Goal: Task Accomplishment & Management: Manage account settings

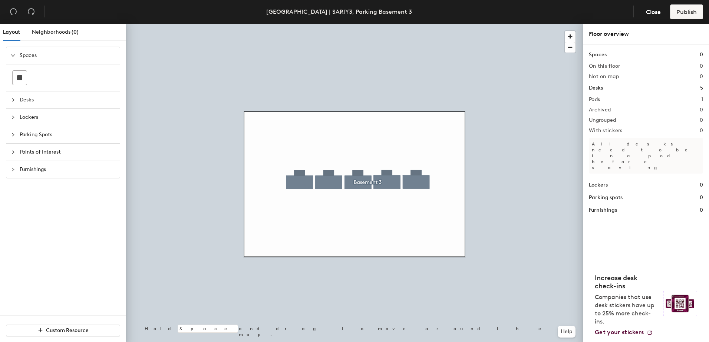
click at [44, 135] on span "Parking Spots" at bounding box center [68, 134] width 96 height 17
click at [51, 131] on icon at bounding box center [52, 129] width 9 height 3
click at [301, 213] on div "Layout Neighborhoods (0) Spaces Desks Lockers Parking Spots Points of Interest …" at bounding box center [354, 185] width 709 height 322
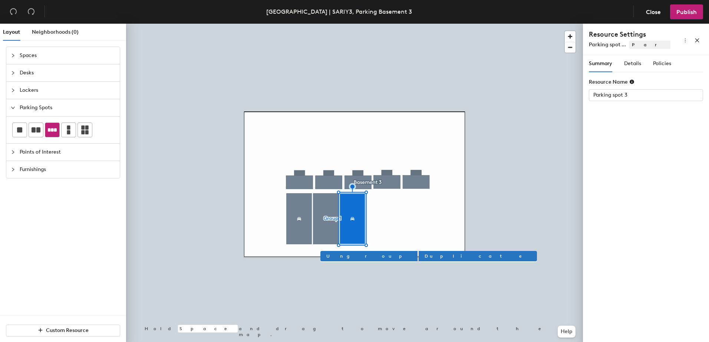
click at [328, 24] on div at bounding box center [354, 24] width 457 height 0
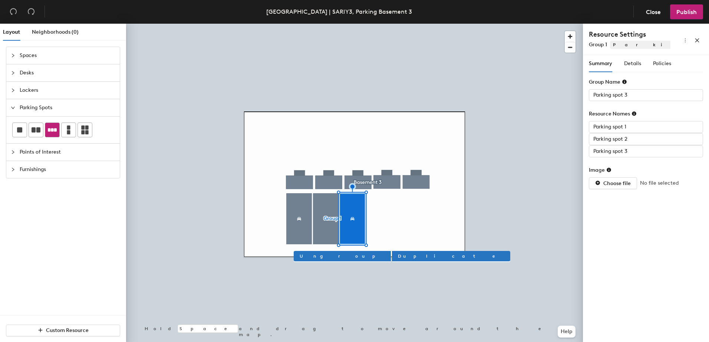
type input "Group 1"
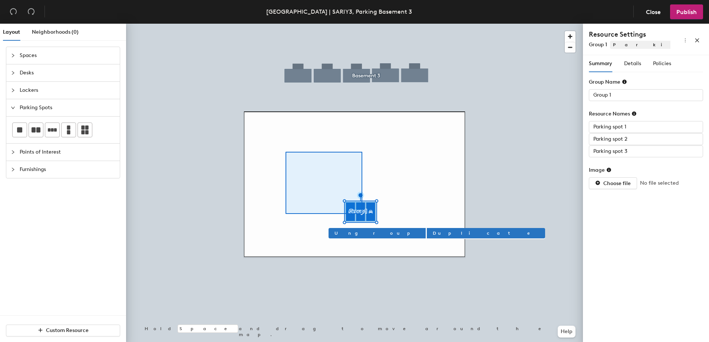
drag, startPoint x: 50, startPoint y: 131, endPoint x: 299, endPoint y: 169, distance: 251.5
click at [285, 24] on div at bounding box center [354, 24] width 457 height 0
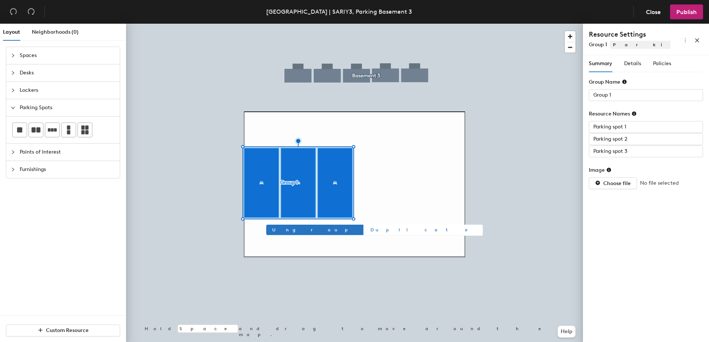
click at [370, 229] on span "Duplicate" at bounding box center [423, 230] width 106 height 7
type input "Group 3"
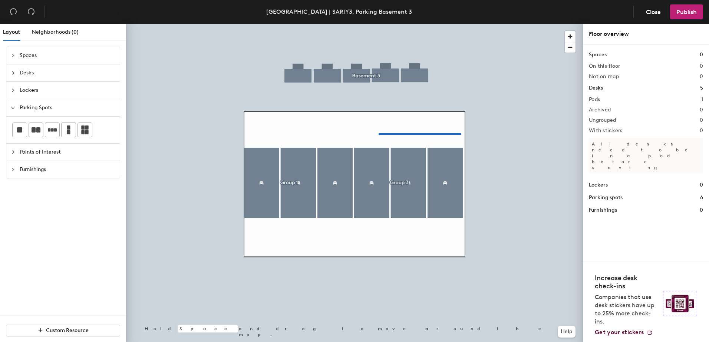
click at [381, 24] on div at bounding box center [354, 24] width 457 height 0
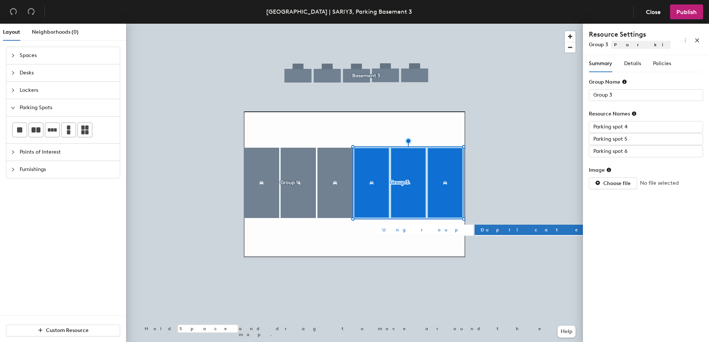
type input "Parking spot 6"
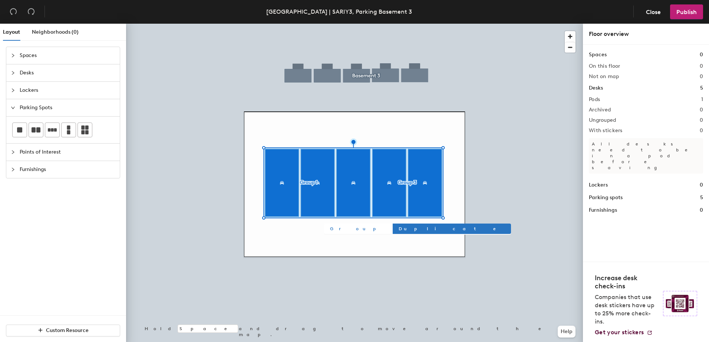
click at [334, 230] on span "Group" at bounding box center [358, 229] width 56 height 7
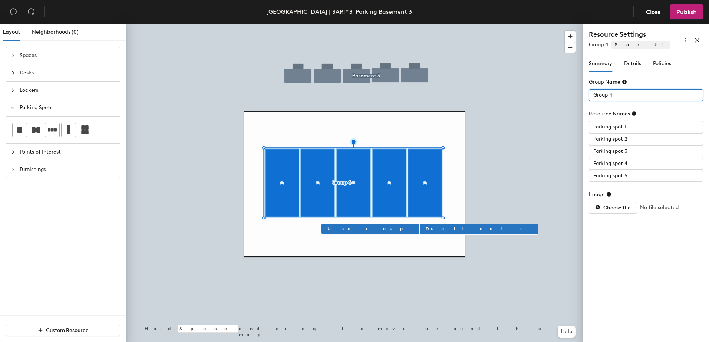
click at [620, 94] on input "Group 4" at bounding box center [646, 95] width 114 height 12
click at [573, 95] on div "Layout Neighborhoods (0) Spaces Desks Lockers Parking Spots Points of Interest …" at bounding box center [354, 185] width 709 height 322
type input "3"
click at [638, 62] on span "Details" at bounding box center [632, 63] width 17 height 6
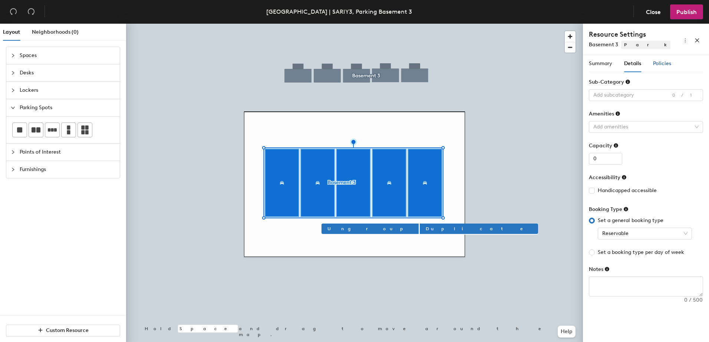
click at [661, 64] on span "Policies" at bounding box center [662, 63] width 18 height 6
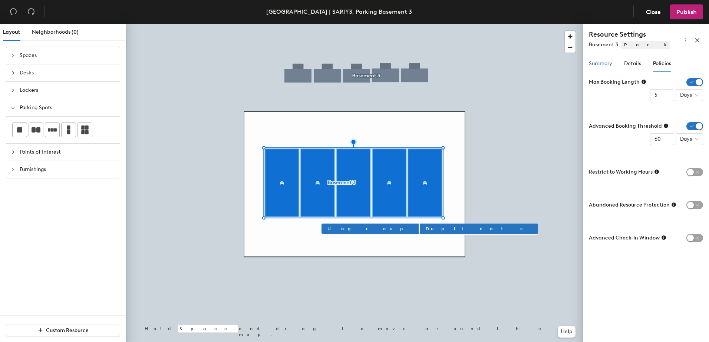
click at [597, 64] on span "Summary" at bounding box center [600, 63] width 23 height 6
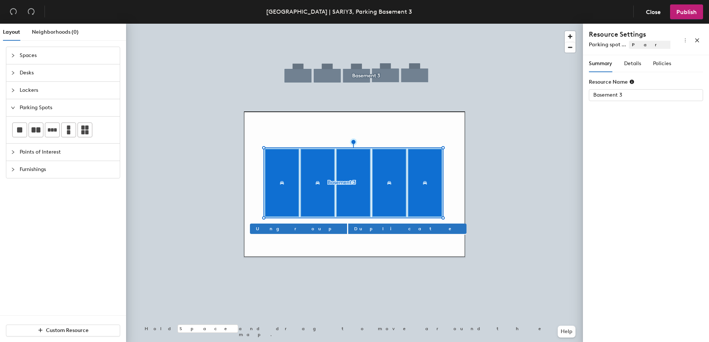
type input "Parking spot 1"
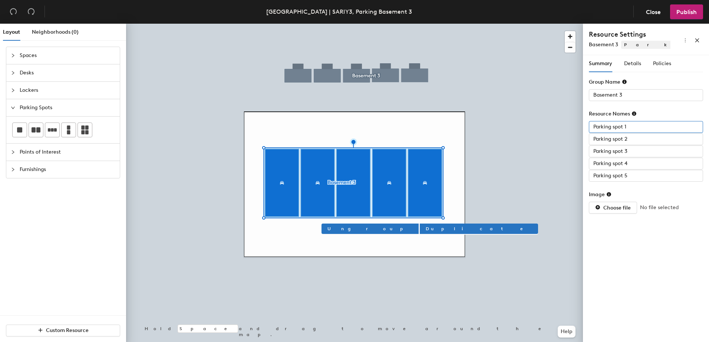
click at [566, 134] on div "Layout Neighborhoods (0) Spaces Desks Lockers Parking Spots Points of Interest …" at bounding box center [354, 185] width 709 height 322
paste input "304"
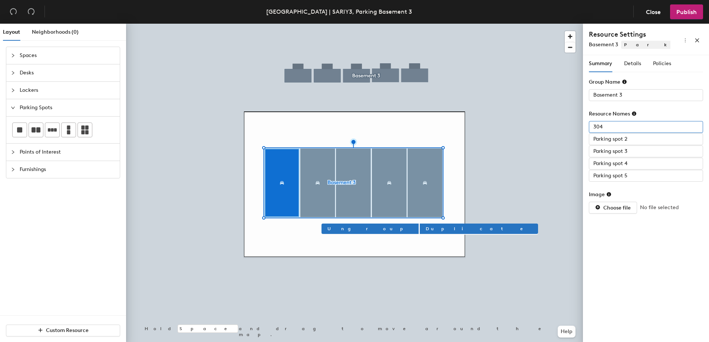
type input "304"
click at [546, 155] on div "Layout Neighborhoods (0) Spaces Desks Lockers Parking Spots Points of Interest …" at bounding box center [354, 185] width 709 height 322
paste input "304A"
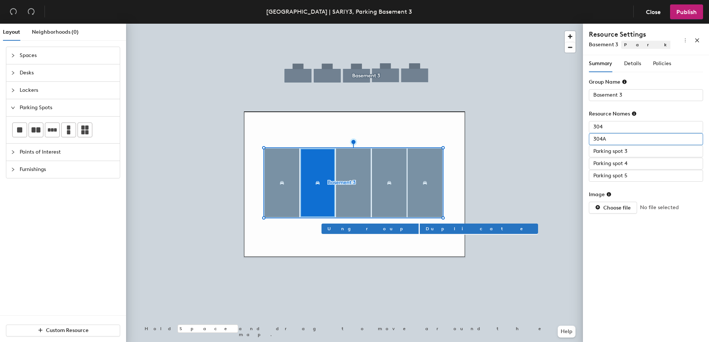
type input "304A"
click at [568, 157] on div "Layout Neighborhoods (0) Spaces Desks Lockers Parking Spots Points of Interest …" at bounding box center [354, 185] width 709 height 322
paste input "328B"
type input "328B"
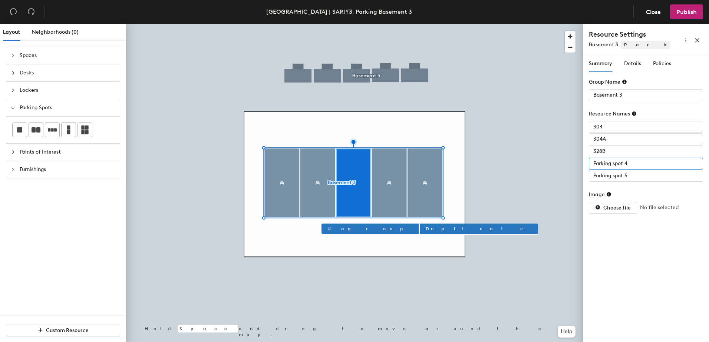
click at [542, 175] on div "Layout Neighborhoods (0) Spaces Desks Lockers Parking Spots Points of Interest …" at bounding box center [354, 185] width 709 height 322
paste input "328C"
type input "328C"
click at [530, 193] on div "Layout Neighborhoods (0) Spaces Desks Lockers Parking Spots Points of Interest …" at bounding box center [354, 185] width 709 height 322
paste input "351A"
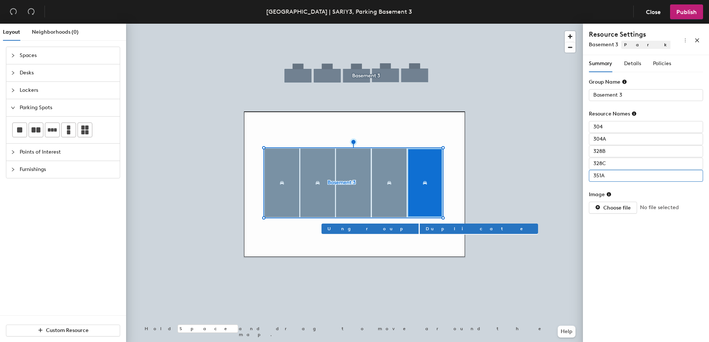
type input "351A"
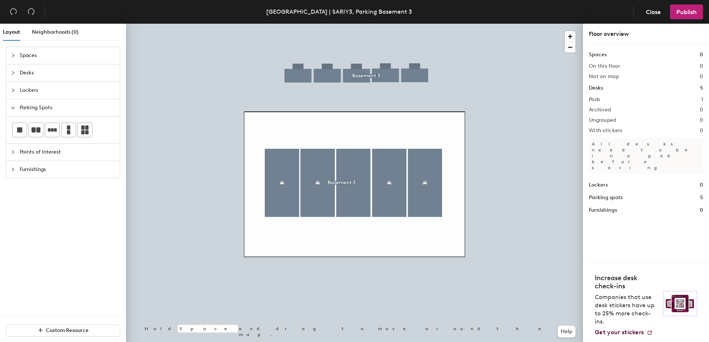
click at [67, 153] on span "Points of Interest" at bounding box center [68, 152] width 96 height 17
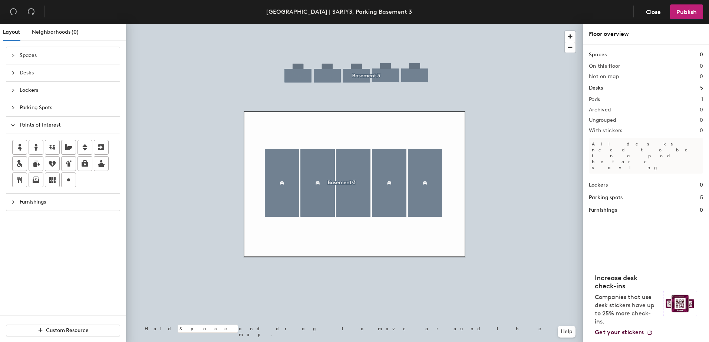
click at [25, 203] on span "Furnishings" at bounding box center [68, 202] width 96 height 17
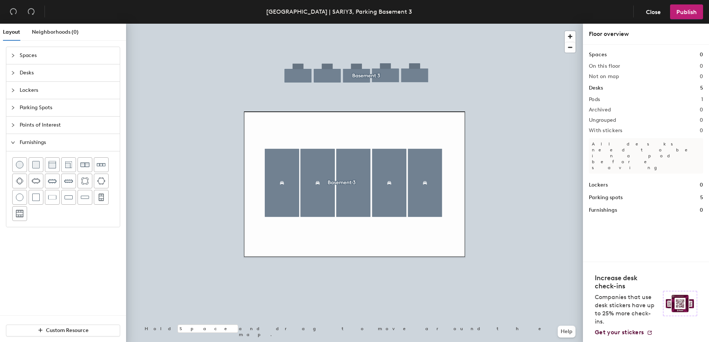
click at [60, 108] on span "Parking Spots" at bounding box center [68, 107] width 96 height 17
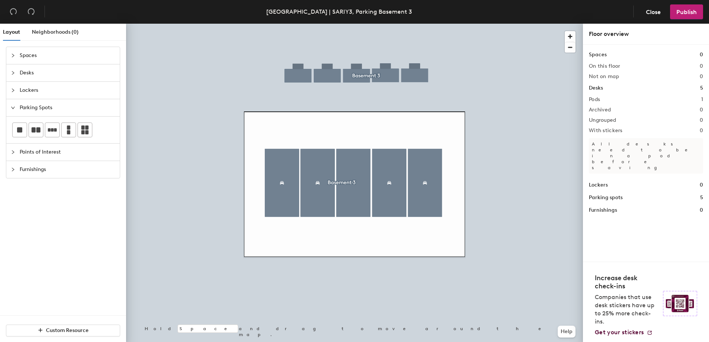
click at [612, 99] on div "Pods 1" at bounding box center [646, 100] width 114 height 6
click at [596, 99] on h2 "Pods" at bounding box center [594, 100] width 11 height 6
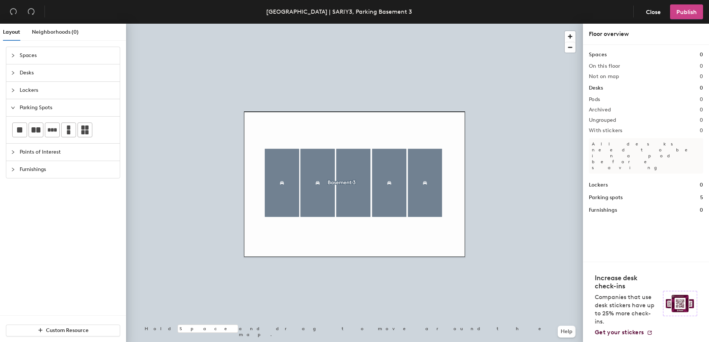
click at [693, 14] on span "Publish" at bounding box center [686, 12] width 20 height 7
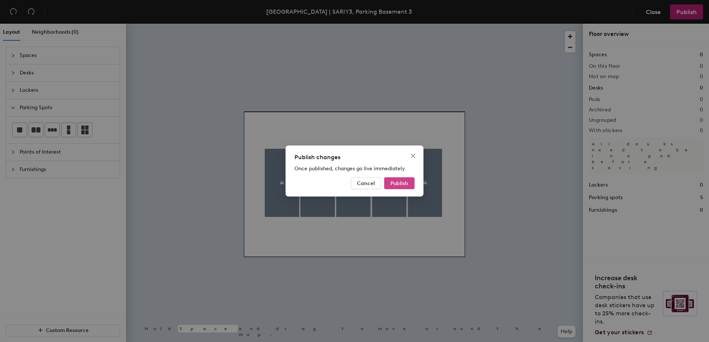
click at [397, 184] on span "Publish" at bounding box center [399, 184] width 18 height 6
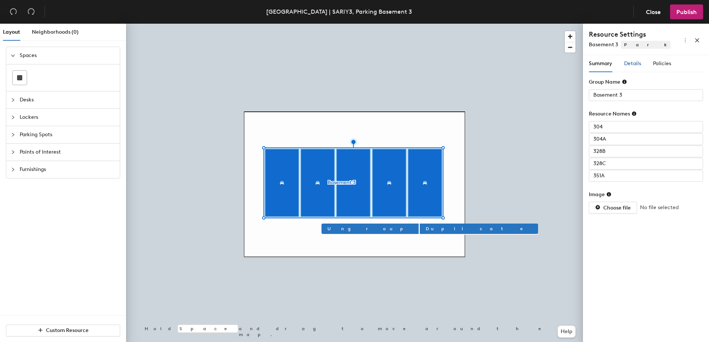
click at [626, 64] on span "Details" at bounding box center [632, 63] width 17 height 6
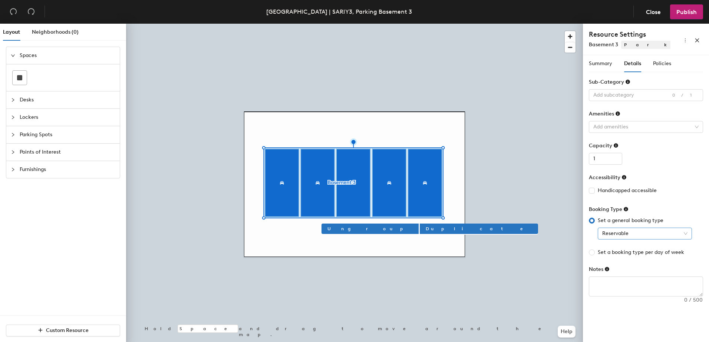
click at [649, 231] on span "Reservable" at bounding box center [644, 233] width 85 height 11
click at [631, 254] on span "Set a booking type per day of week" at bounding box center [641, 253] width 92 height 8
click at [595, 254] on input "Set a booking type per day of week" at bounding box center [592, 253] width 6 height 6
radio input "true"
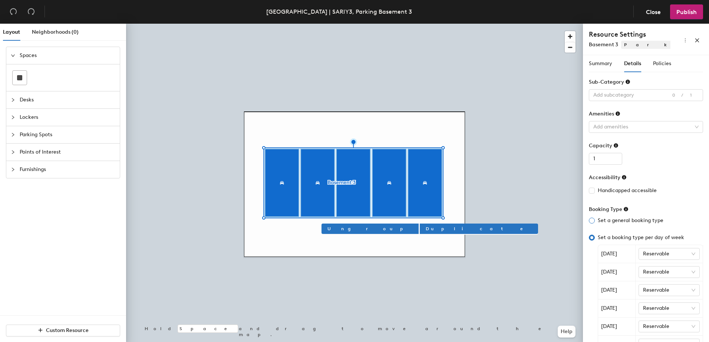
click at [613, 222] on span "Set a general booking type" at bounding box center [631, 221] width 72 height 8
click at [595, 222] on input "Set a general booking type" at bounding box center [592, 221] width 6 height 6
radio input "true"
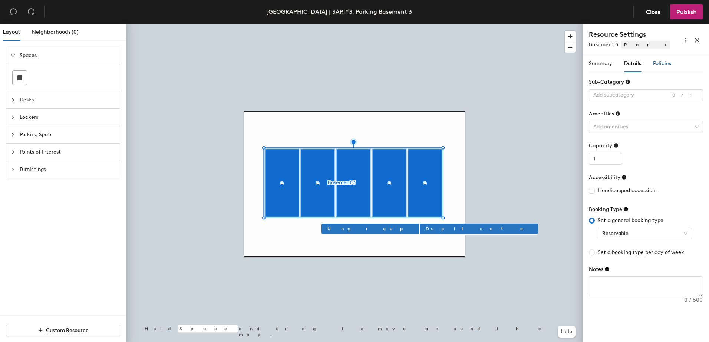
click at [660, 61] on span "Policies" at bounding box center [662, 63] width 18 height 6
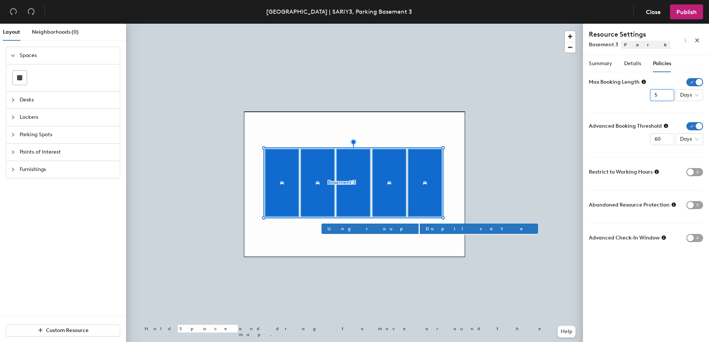
click at [671, 96] on input "5" at bounding box center [662, 95] width 24 height 12
click at [665, 97] on input "4" at bounding box center [662, 95] width 24 height 12
click at [665, 96] on input "3" at bounding box center [662, 95] width 24 height 12
click at [665, 96] on input "2" at bounding box center [662, 95] width 24 height 12
click at [665, 96] on input "1" at bounding box center [662, 95] width 24 height 12
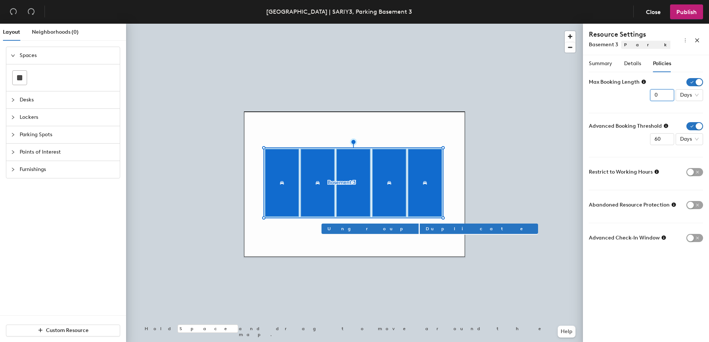
click at [666, 96] on input "0" at bounding box center [662, 95] width 24 height 12
type input "1"
click at [666, 93] on input "1" at bounding box center [662, 95] width 24 height 12
click at [656, 138] on input "60" at bounding box center [662, 139] width 24 height 12
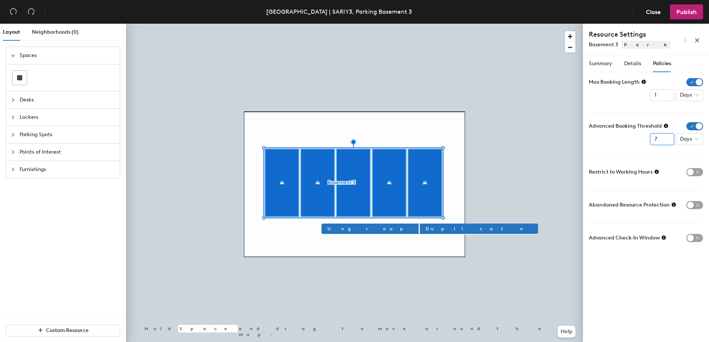
type input "7"
click at [672, 205] on icon at bounding box center [673, 205] width 4 height 4
click at [661, 238] on icon at bounding box center [663, 238] width 4 height 4
click at [698, 239] on span "button" at bounding box center [694, 238] width 17 height 8
click at [630, 249] on div "Advanced Check-In Window 1 Days" at bounding box center [646, 243] width 114 height 23
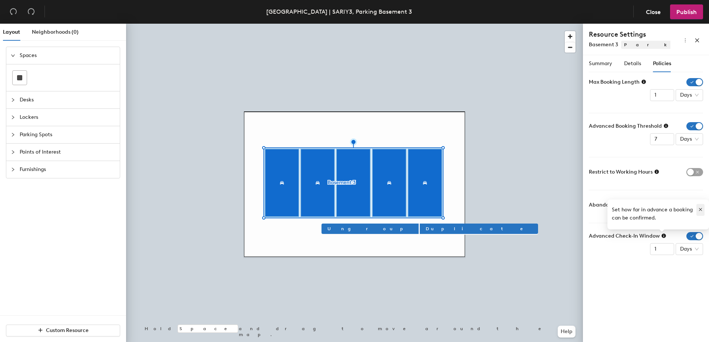
click at [700, 209] on icon "button" at bounding box center [700, 209] width 5 height 5
click at [671, 205] on icon at bounding box center [673, 205] width 4 height 4
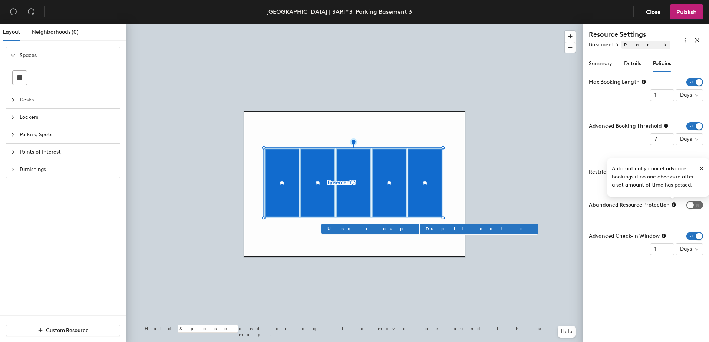
click at [698, 205] on span "button" at bounding box center [694, 205] width 17 height 8
click at [686, 217] on span "Days" at bounding box center [689, 216] width 19 height 11
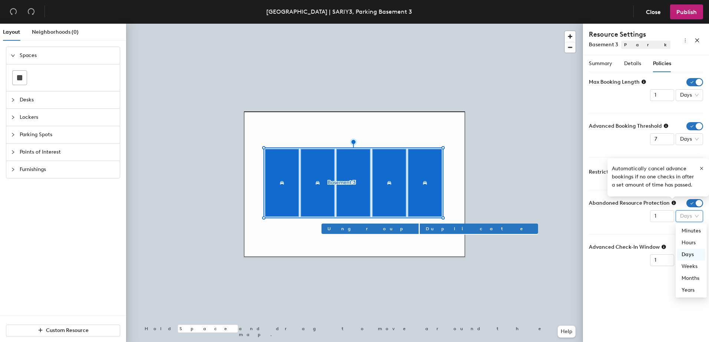
click at [686, 217] on span "Days" at bounding box center [689, 216] width 19 height 11
click at [691, 206] on span "button" at bounding box center [694, 203] width 17 height 8
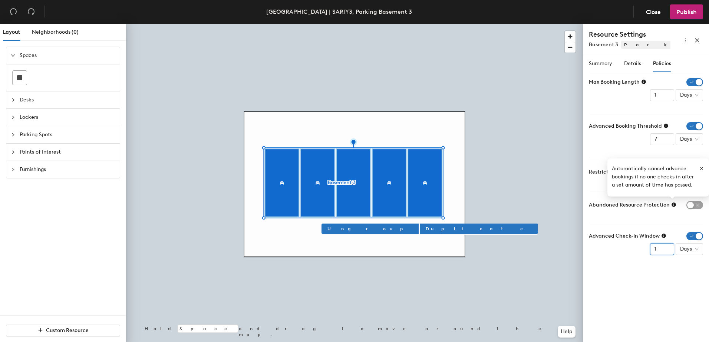
click at [659, 250] on input "1" at bounding box center [662, 250] width 24 height 12
click at [695, 249] on span "Days" at bounding box center [689, 249] width 19 height 11
click at [635, 253] on div "Advanced Check-In Window 1 Days Days" at bounding box center [646, 243] width 114 height 23
click at [702, 169] on icon "button" at bounding box center [701, 168] width 3 height 3
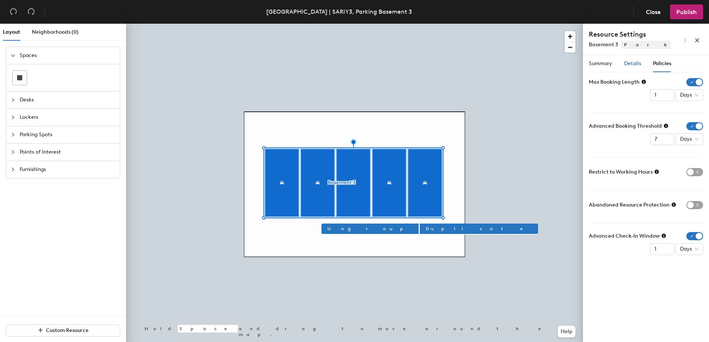
click at [634, 63] on span "Details" at bounding box center [632, 63] width 17 height 6
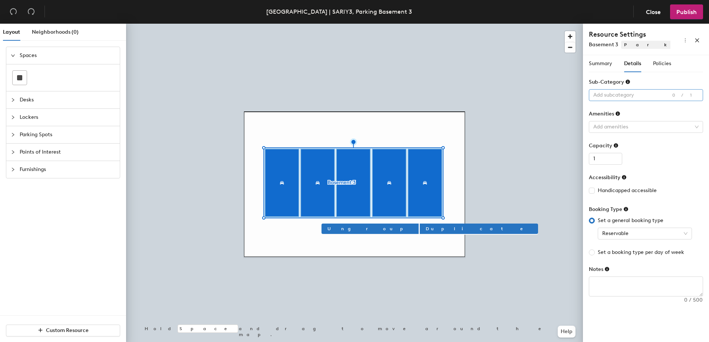
click at [624, 96] on div at bounding box center [641, 95] width 103 height 10
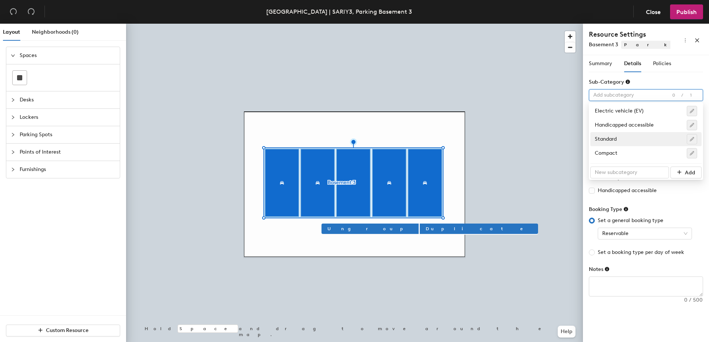
click at [603, 141] on div "Standard" at bounding box center [646, 139] width 102 height 10
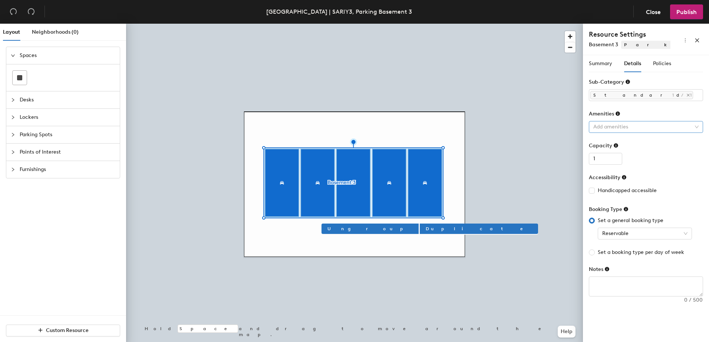
click at [610, 128] on div at bounding box center [641, 127] width 103 height 10
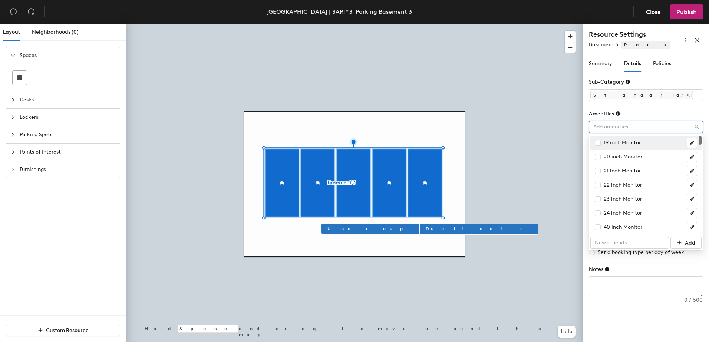
click at [678, 110] on form "Sub-Category Standard 1/1 Amenities Add amenities Capacity 1 Accessibility Hand…" at bounding box center [646, 187] width 114 height 219
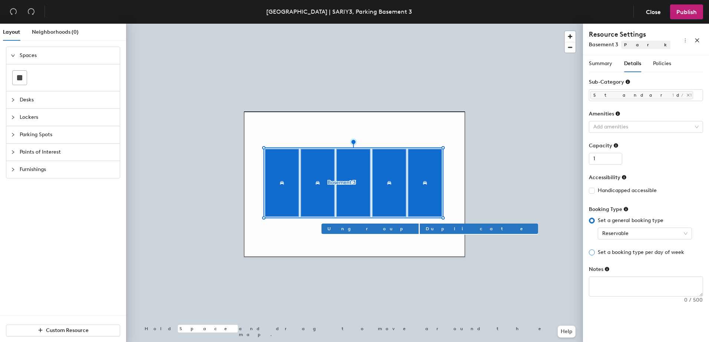
click at [614, 255] on span "Set a booking type per day of week" at bounding box center [641, 253] width 92 height 8
click at [595, 255] on input "Set a booking type per day of week" at bounding box center [592, 253] width 6 height 6
radio input "true"
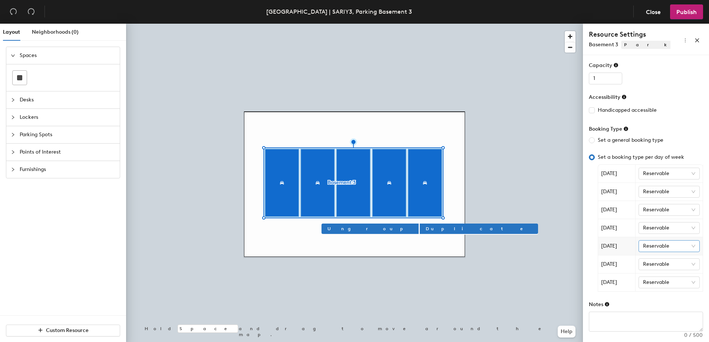
scroll to position [82, 0]
click at [685, 171] on span "Reservable" at bounding box center [669, 172] width 53 height 11
click at [686, 123] on form "Sub-Category Standard 1/1 Amenities Add amenities Capacity 1 Accessibility Hand…" at bounding box center [646, 163] width 114 height 334
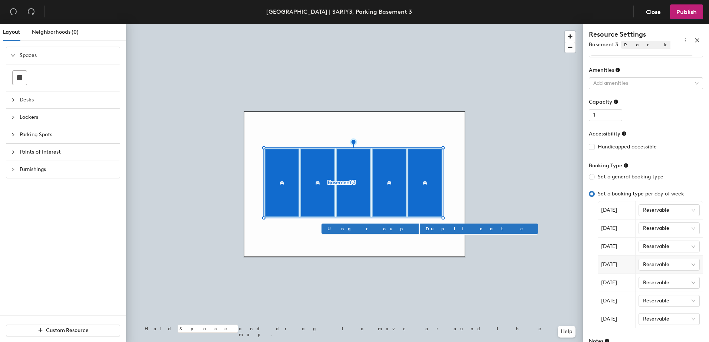
scroll to position [0, 0]
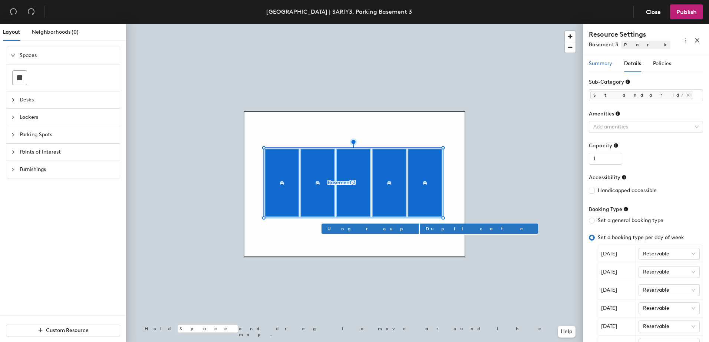
click at [606, 63] on span "Summary" at bounding box center [600, 63] width 23 height 6
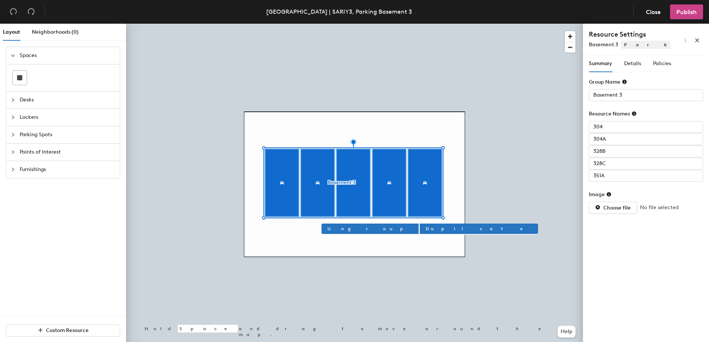
click at [690, 16] on button "Publish" at bounding box center [686, 11] width 33 height 15
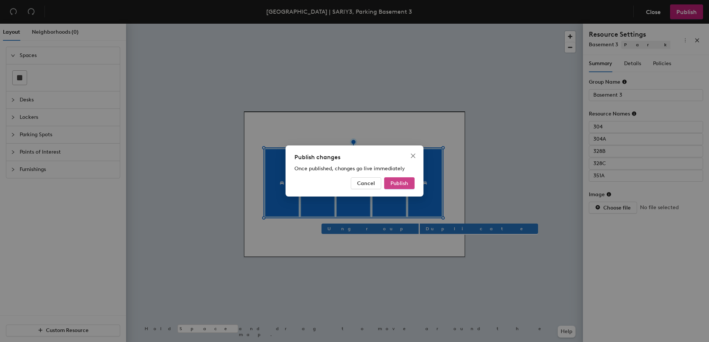
click at [400, 183] on span "Publish" at bounding box center [399, 184] width 18 height 6
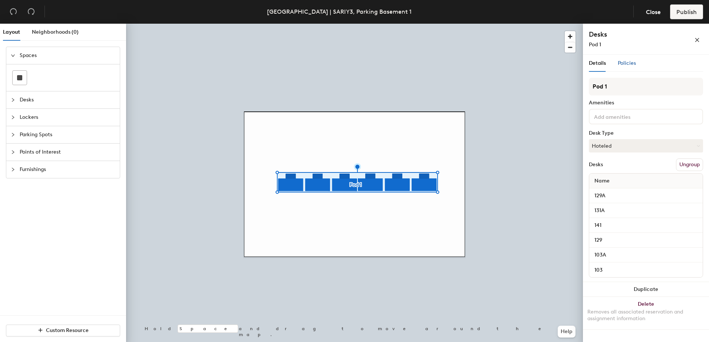
click at [632, 63] on span "Policies" at bounding box center [627, 63] width 18 height 6
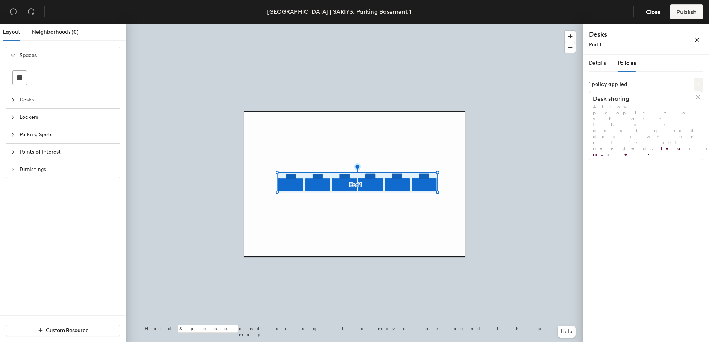
click at [695, 85] on button at bounding box center [698, 84] width 9 height 13
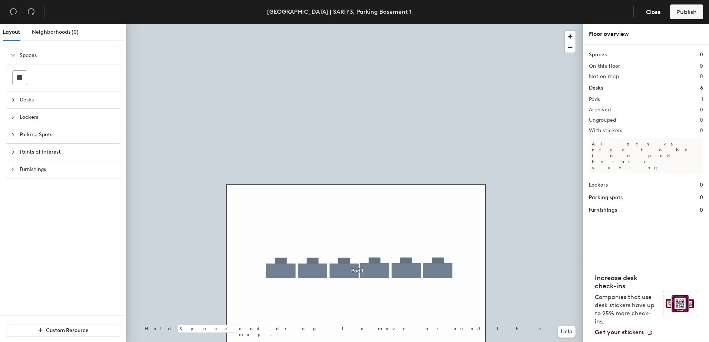
click at [376, 34] on div "Riyadh | SARIY3, Parking Basement 1 Close Publish Layout Neighborhoods (0) Spac…" at bounding box center [354, 171] width 709 height 342
click at [644, 10] on button "Close" at bounding box center [652, 11] width 27 height 15
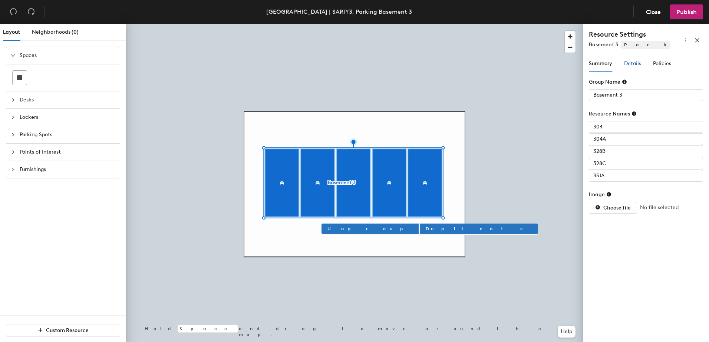
click at [633, 65] on span "Details" at bounding box center [632, 63] width 17 height 6
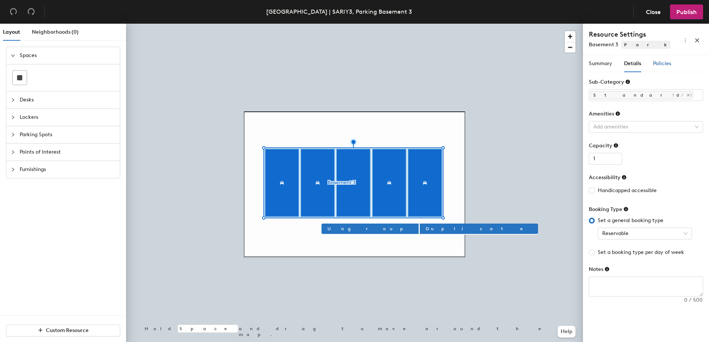
click at [664, 62] on span "Policies" at bounding box center [662, 63] width 18 height 6
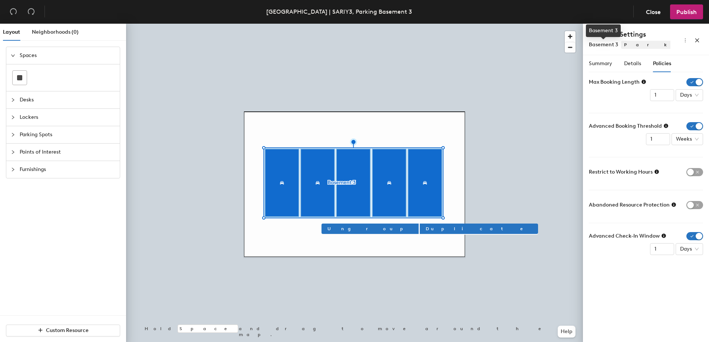
click at [609, 44] on span "Basement 3" at bounding box center [603, 45] width 29 height 6
click at [603, 64] on span "Summary" at bounding box center [600, 63] width 23 height 6
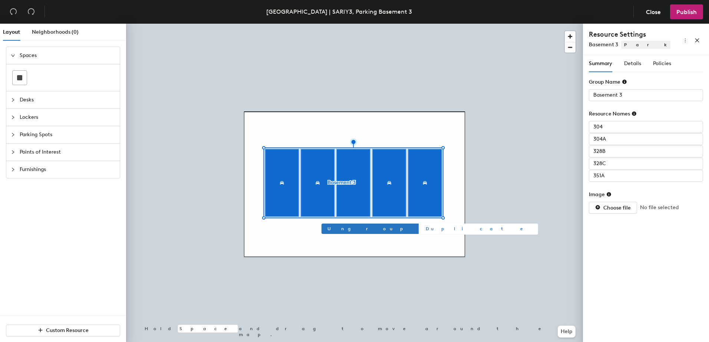
type input "304"
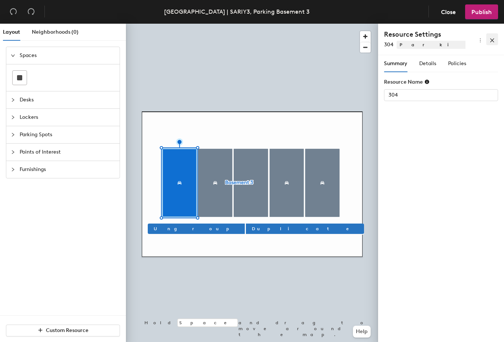
click at [494, 41] on icon "close" at bounding box center [492, 40] width 5 height 5
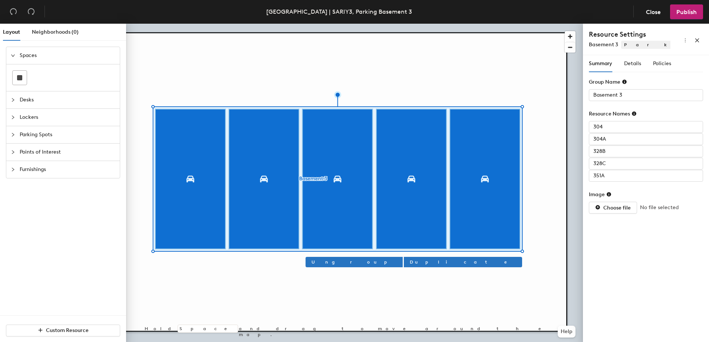
type input "328B"
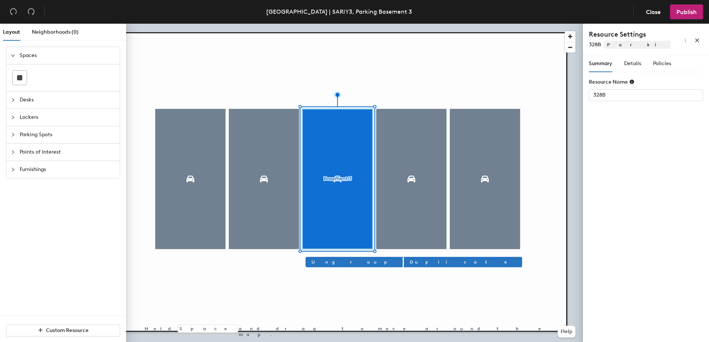
click at [15, 100] on icon "collapsed" at bounding box center [13, 100] width 4 height 4
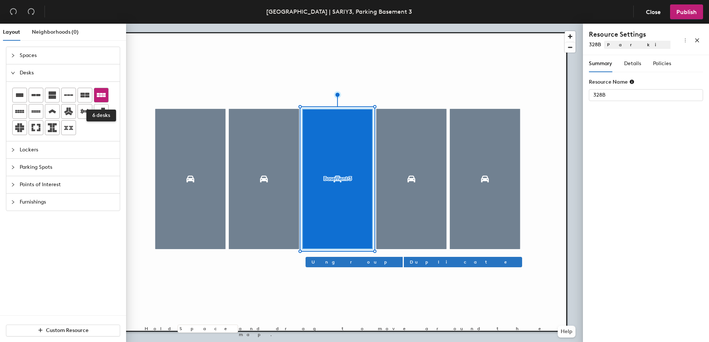
click at [104, 94] on icon at bounding box center [101, 95] width 9 height 4
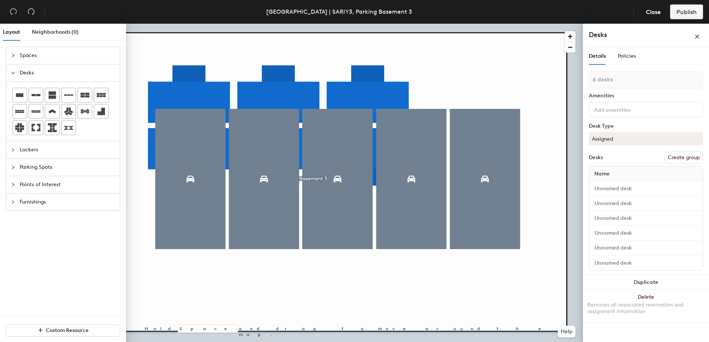
type input "1 desk"
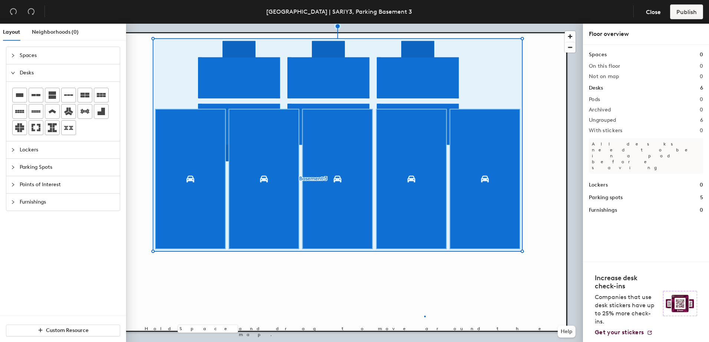
click at [424, 24] on div at bounding box center [354, 24] width 457 height 0
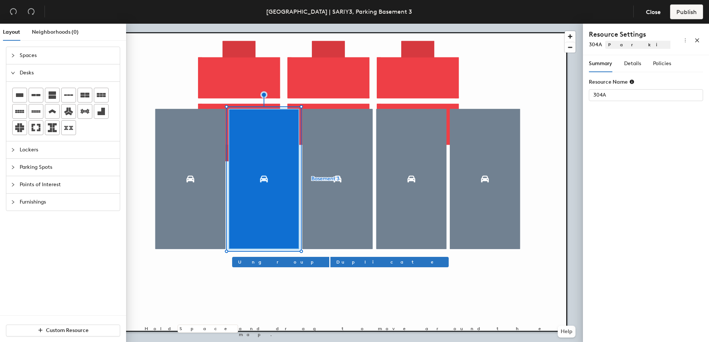
type input "Basement 3"
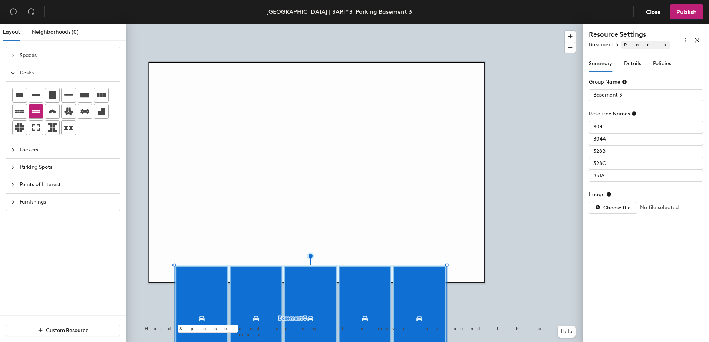
click at [38, 112] on icon at bounding box center [36, 111] width 9 height 3
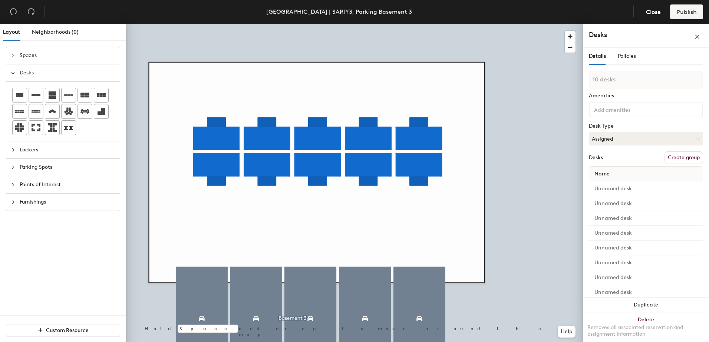
click at [110, 203] on div "Layout Neighborhoods (0) Spaces Desks Lockers Parking Spots Points of Interest …" at bounding box center [354, 185] width 709 height 322
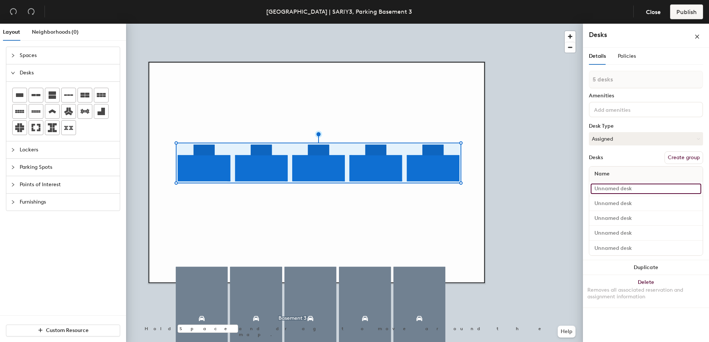
click at [613, 192] on input at bounding box center [645, 189] width 110 height 10
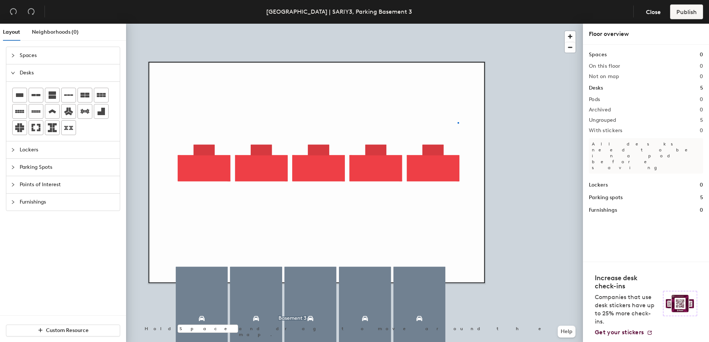
click at [457, 24] on div at bounding box center [354, 24] width 457 height 0
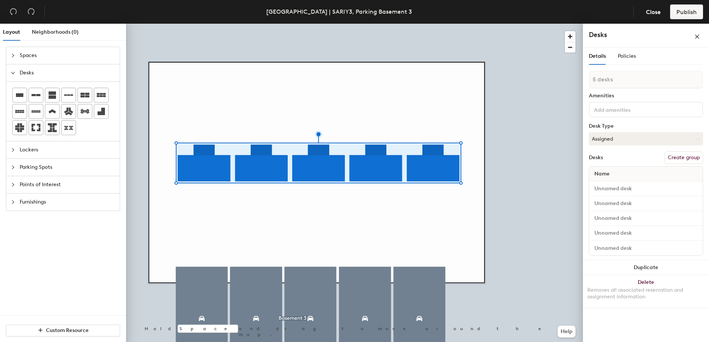
click at [637, 110] on input at bounding box center [625, 109] width 67 height 9
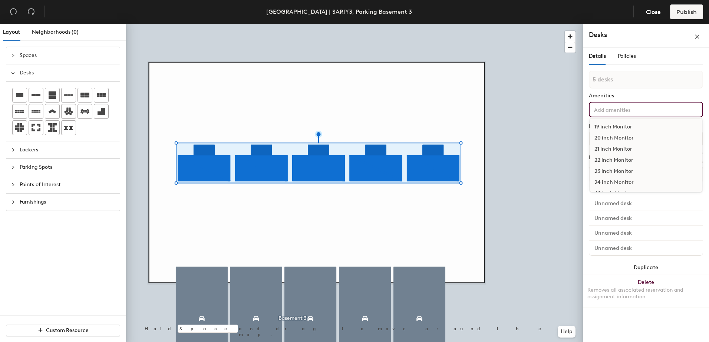
click at [643, 95] on div "Amenities" at bounding box center [646, 96] width 114 height 6
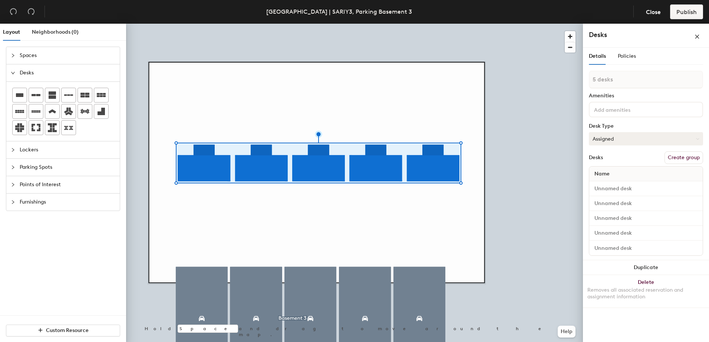
click at [636, 141] on button "Assigned" at bounding box center [646, 138] width 114 height 13
click at [604, 172] on div "Hot" at bounding box center [626, 173] width 74 height 11
click at [686, 156] on button "Create group" at bounding box center [683, 158] width 39 height 13
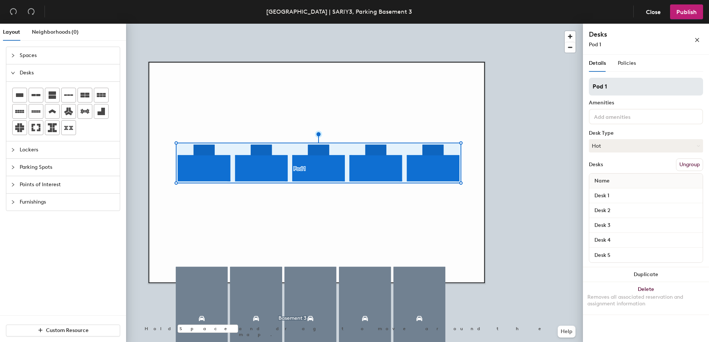
click at [523, 85] on div "Layout Neighborhoods (0) Spaces Desks Lockers Parking Spots Points of Interest …" at bounding box center [354, 185] width 709 height 322
type input "Basement 3"
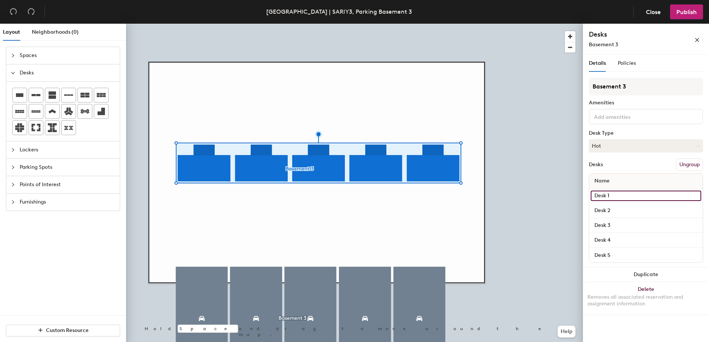
click at [611, 200] on input "Desk 1" at bounding box center [645, 196] width 110 height 10
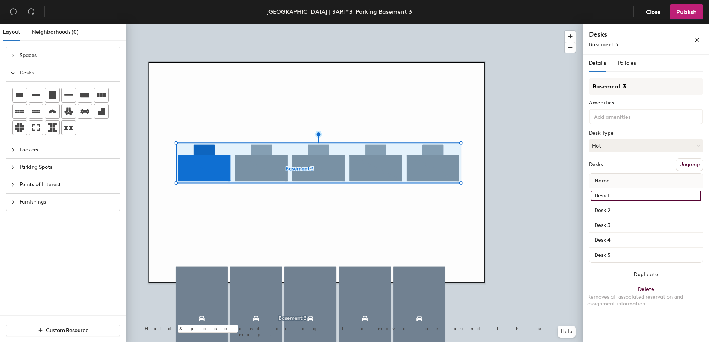
paste input "304"
type input "304"
click at [617, 213] on input "Desk 2" at bounding box center [645, 211] width 110 height 10
paste input "304A"
type input "304A"
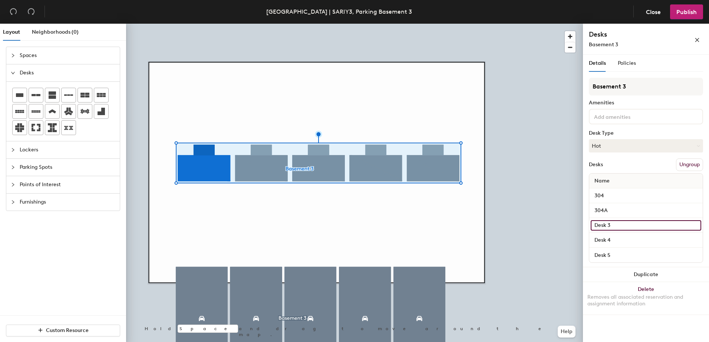
click at [608, 225] on input "Desk 3" at bounding box center [645, 226] width 110 height 10
paste input "28B3"
click at [608, 225] on input "Desk 328B3" at bounding box center [645, 226] width 110 height 10
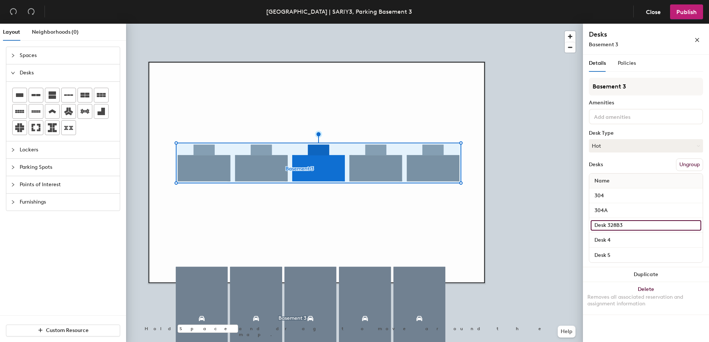
paste input "328B"
paste input "C"
type input "3"
paste input "328C"
type input "328C"
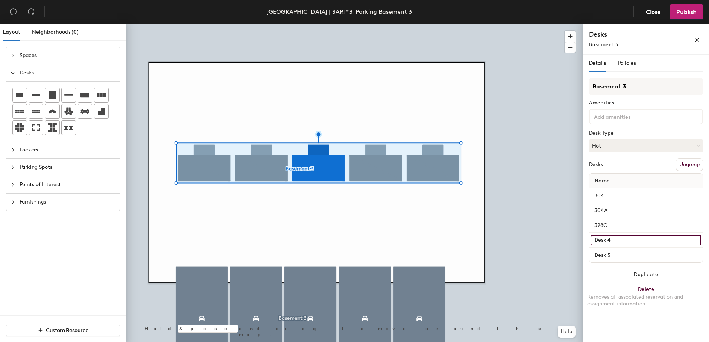
click at [615, 239] on input "Desk 4" at bounding box center [645, 240] width 110 height 10
paste input "328C"
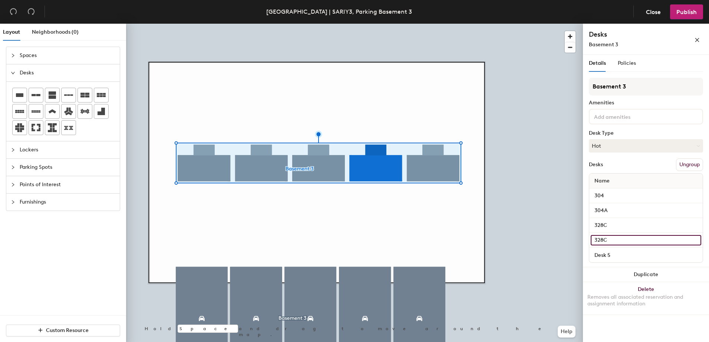
type input "328C"
click at [627, 226] on input "328C" at bounding box center [645, 226] width 110 height 10
paste input "B"
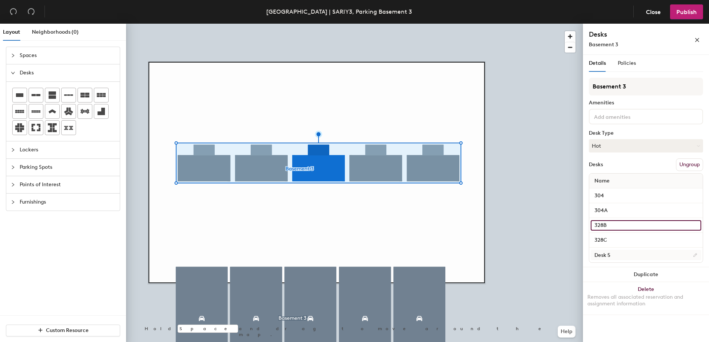
type input "328B"
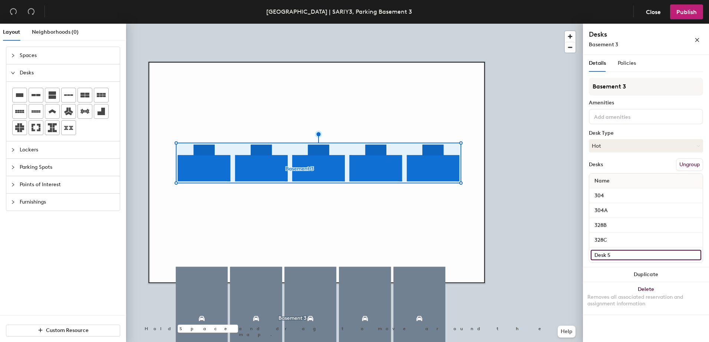
click at [627, 257] on input "Desk 5" at bounding box center [645, 255] width 110 height 10
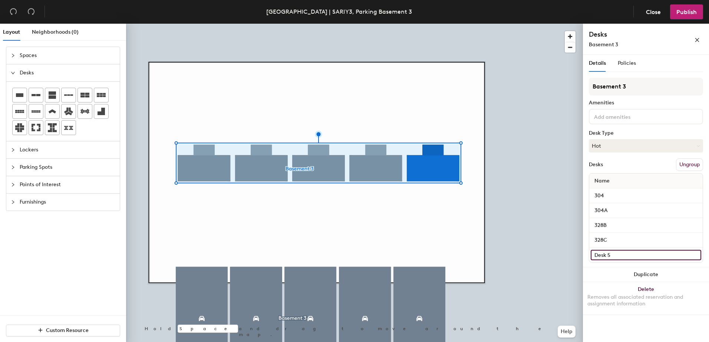
paste input "351A"
type input "351A"
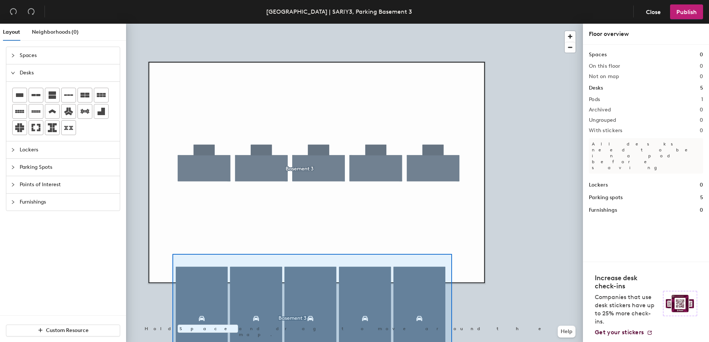
click at [172, 342] on html "Skip navigation Schedule Office People Analytics Services Manage Riyadh | SARIY…" at bounding box center [354, 171] width 709 height 342
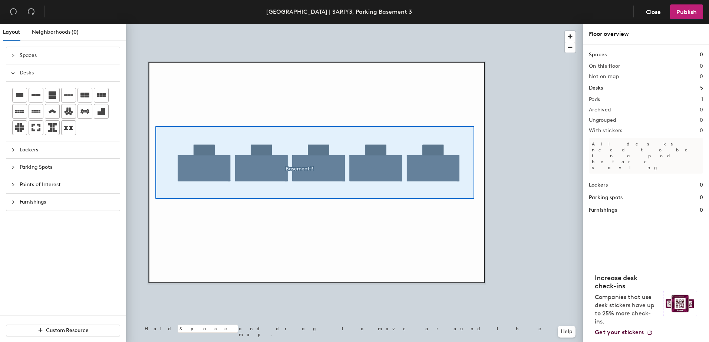
click at [155, 24] on div at bounding box center [354, 24] width 457 height 0
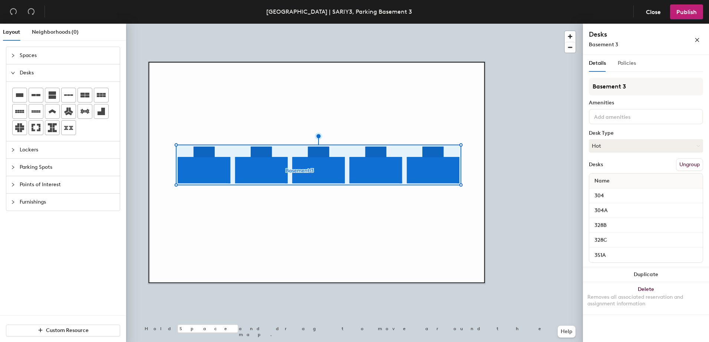
click at [632, 59] on div "Policies" at bounding box center [627, 63] width 18 height 17
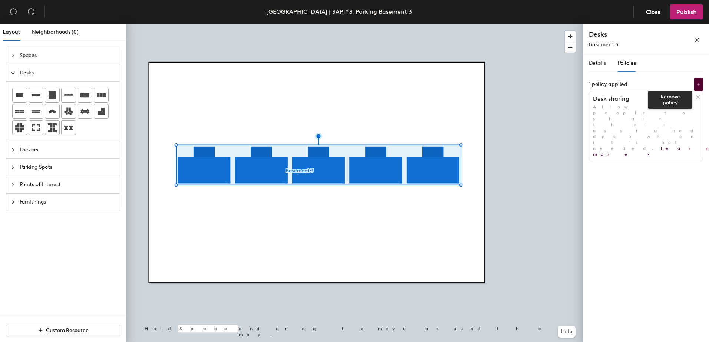
click at [698, 99] on icon at bounding box center [698, 98] width 6 height 6
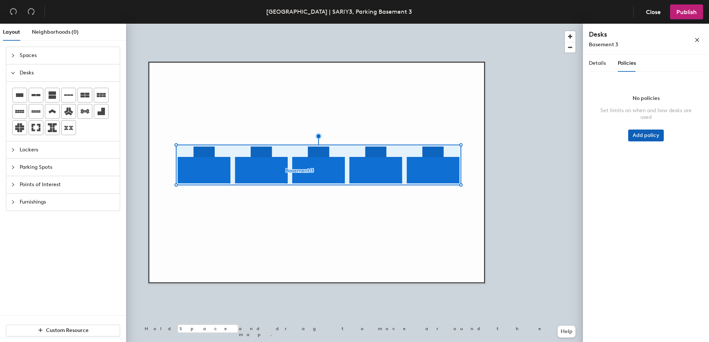
click at [649, 130] on button "Add policy" at bounding box center [646, 136] width 36 height 12
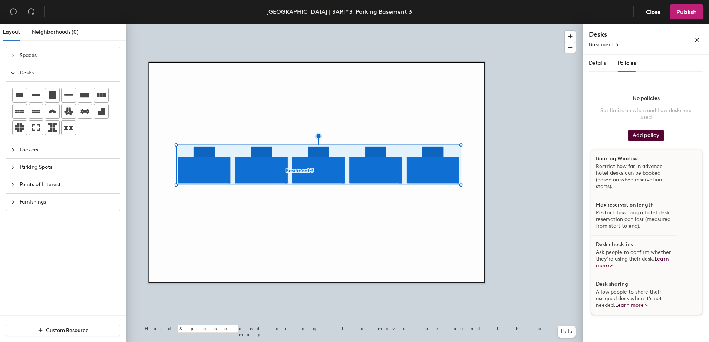
click at [635, 172] on p "Restrict how far in advance hotel desks can be booked (based on when reservatio…" at bounding box center [634, 176] width 76 height 27
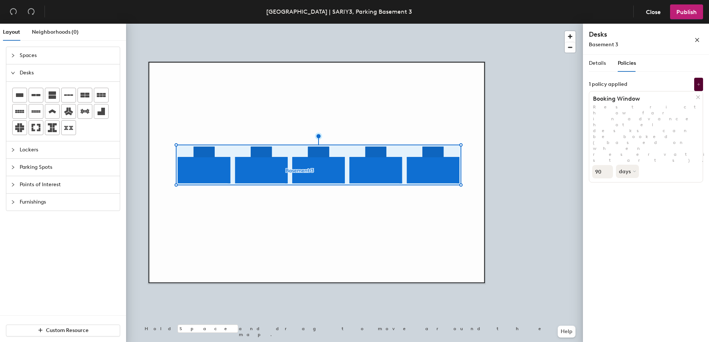
click at [601, 165] on input "90" at bounding box center [602, 171] width 21 height 13
click at [598, 165] on input "90" at bounding box center [602, 171] width 21 height 13
type input "7"
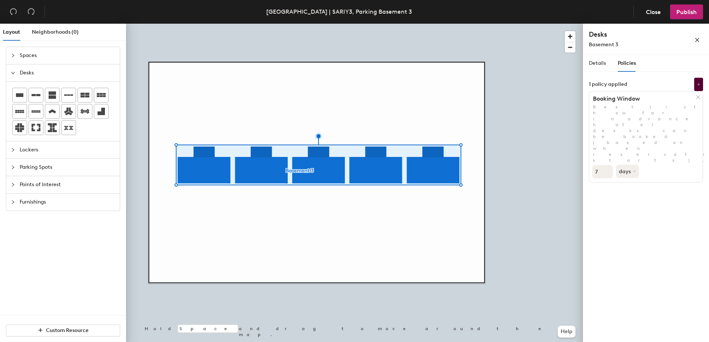
click at [675, 83] on div "1 policy applied" at bounding box center [646, 84] width 114 height 13
click at [697, 83] on icon at bounding box center [698, 85] width 4 height 4
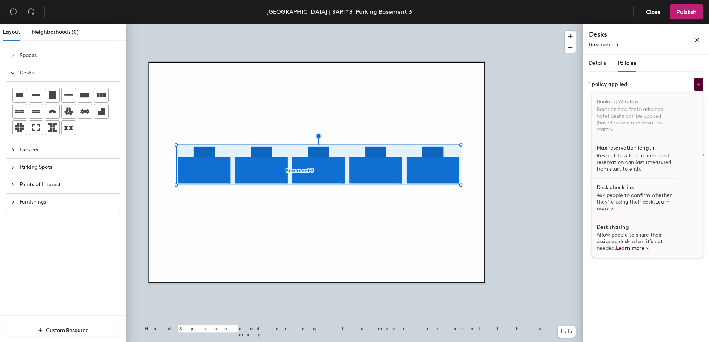
click at [632, 163] on p "Restrict how long a hotel desk reservation can last (measured from start to end…" at bounding box center [634, 163] width 76 height 20
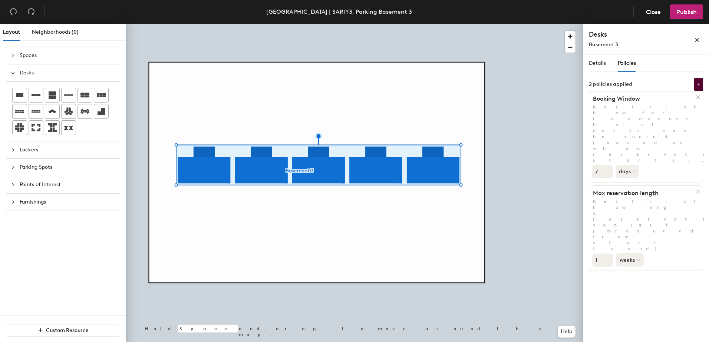
click at [628, 254] on button "weeks" at bounding box center [630, 260] width 28 height 13
click at [629, 294] on div "days" at bounding box center [630, 299] width 29 height 11
click at [604, 254] on input "1" at bounding box center [602, 260] width 21 height 13
click at [658, 193] on div "Details Policies Basement 3 Amenities Desk Type Hot Desks Ungroup Name 304 304A…" at bounding box center [646, 200] width 126 height 291
click at [701, 83] on button at bounding box center [698, 84] width 9 height 13
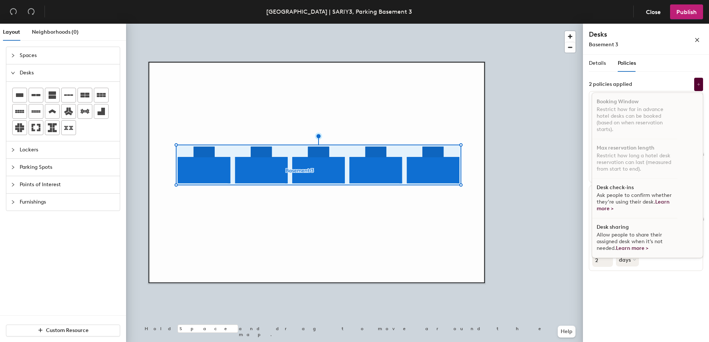
click at [635, 197] on span "Ask people to confirm whether they’re using their desk. Learn more >" at bounding box center [633, 202] width 75 height 20
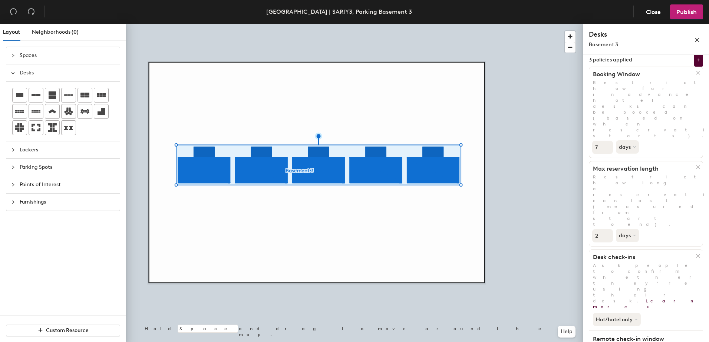
scroll to position [37, 0]
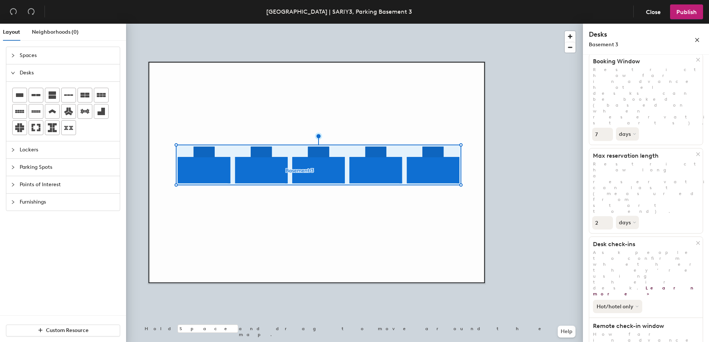
click at [626, 300] on button "Hot/hotel only" at bounding box center [617, 306] width 49 height 13
click at [619, 327] on div "Hot/hotel only" at bounding box center [616, 331] width 46 height 9
click at [630, 215] on div "2 days" at bounding box center [645, 222] width 113 height 15
click at [599, 216] on input "2" at bounding box center [602, 222] width 21 height 13
click at [607, 216] on input "3" at bounding box center [602, 222] width 21 height 13
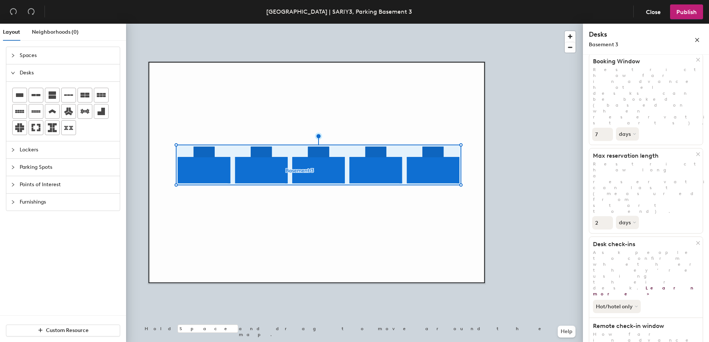
click at [607, 216] on input "2" at bounding box center [602, 222] width 21 height 13
type input "1"
click at [607, 216] on input "1" at bounding box center [602, 222] width 21 height 13
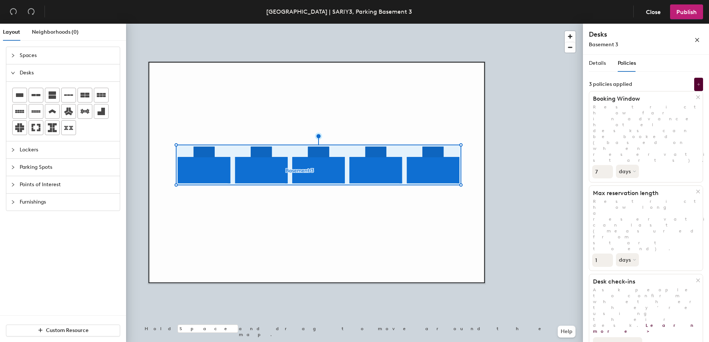
click at [636, 338] on button "Hot/hotel only" at bounding box center [617, 344] width 49 height 13
click at [626, 338] on button "All desk types" at bounding box center [616, 344] width 47 height 13
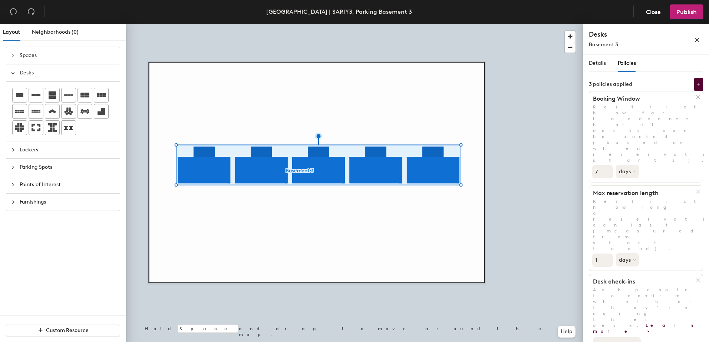
scroll to position [37, 0]
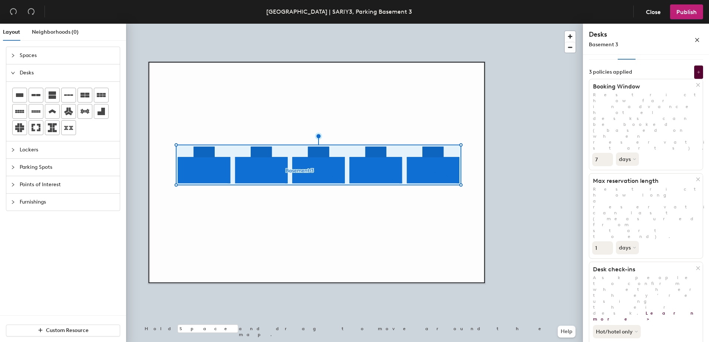
scroll to position [0, 0]
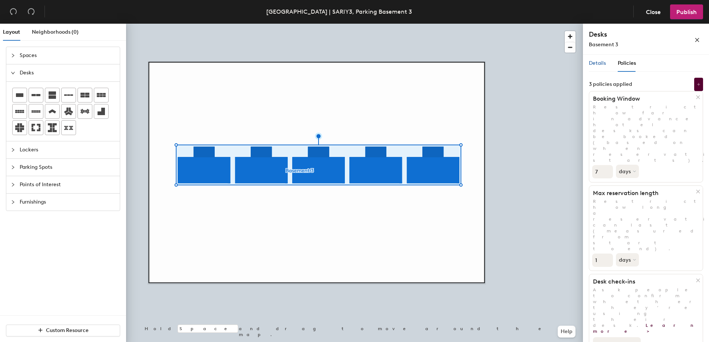
click at [595, 62] on span "Details" at bounding box center [597, 63] width 17 height 6
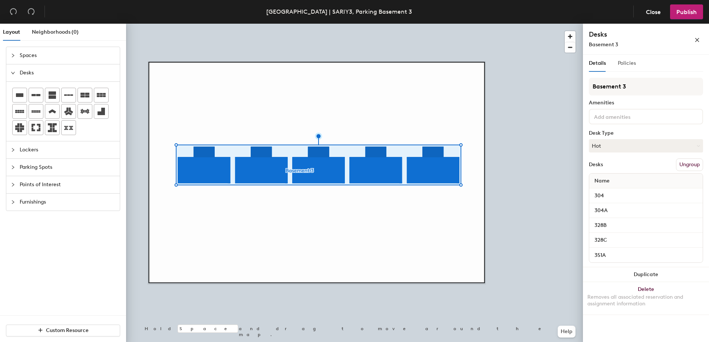
click at [627, 67] on div "Policies" at bounding box center [627, 63] width 18 height 17
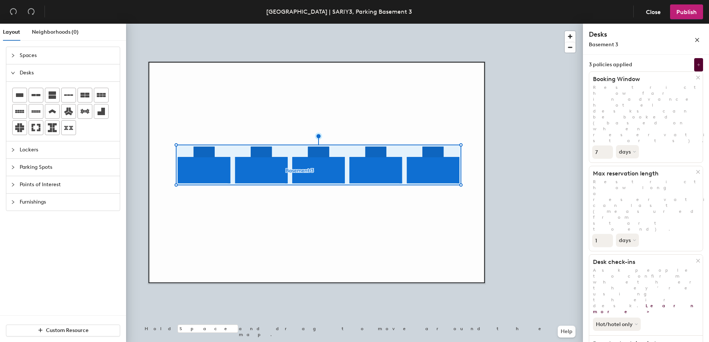
scroll to position [37, 0]
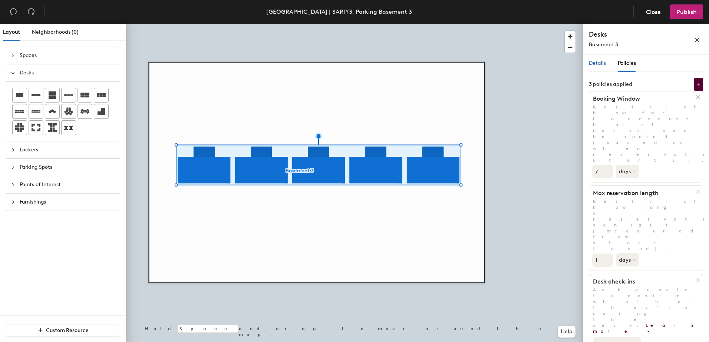
click at [603, 63] on span "Details" at bounding box center [597, 63] width 17 height 6
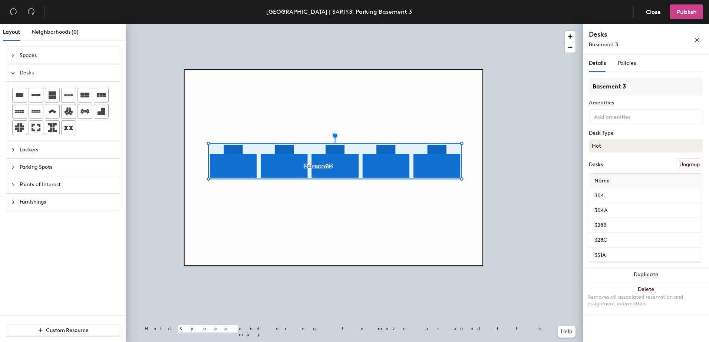
click at [691, 13] on span "Publish" at bounding box center [686, 12] width 20 height 7
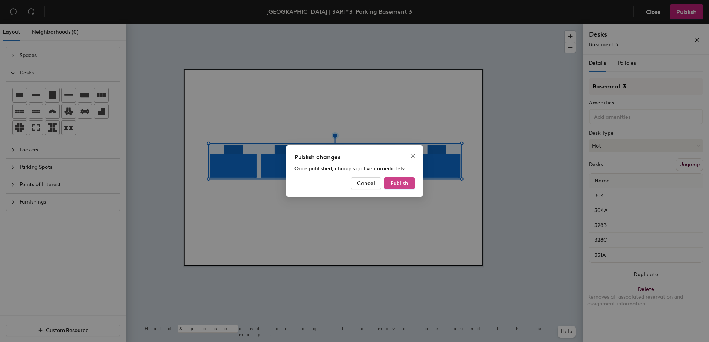
click at [404, 183] on span "Publish" at bounding box center [399, 184] width 18 height 6
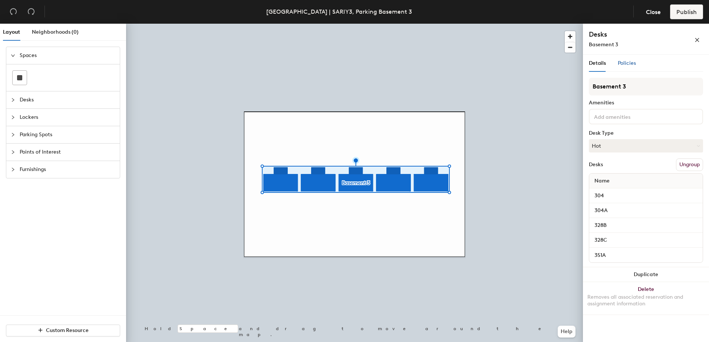
click at [628, 62] on span "Policies" at bounding box center [627, 63] width 18 height 6
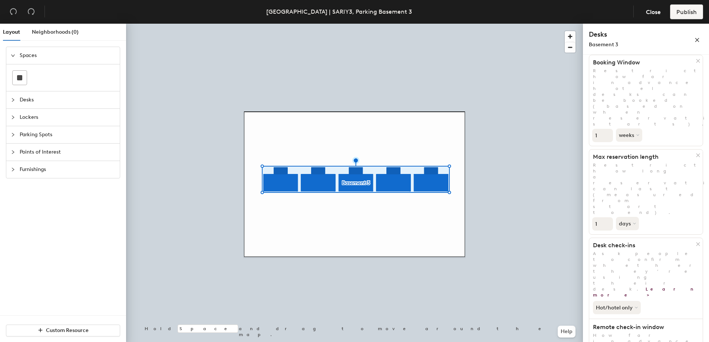
scroll to position [37, 0]
click at [638, 286] on link "Learn more >" at bounding box center [645, 291] width 104 height 11
click at [636, 305] on icon at bounding box center [636, 306] width 3 height 3
click at [679, 297] on div "Hot/hotel only All desk types Hot/hotel only" at bounding box center [645, 305] width 113 height 16
click at [635, 286] on link "Learn more >" at bounding box center [645, 291] width 104 height 11
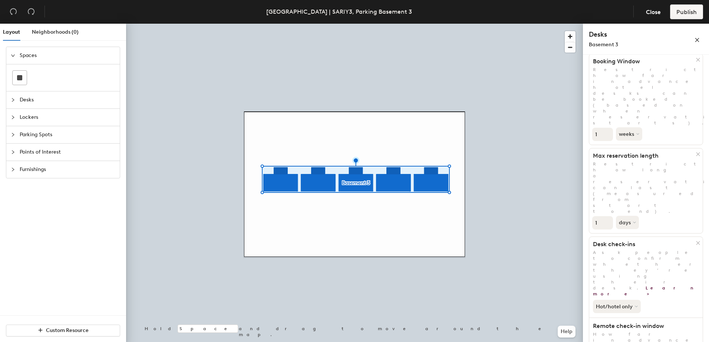
click at [695, 241] on icon at bounding box center [698, 244] width 6 height 6
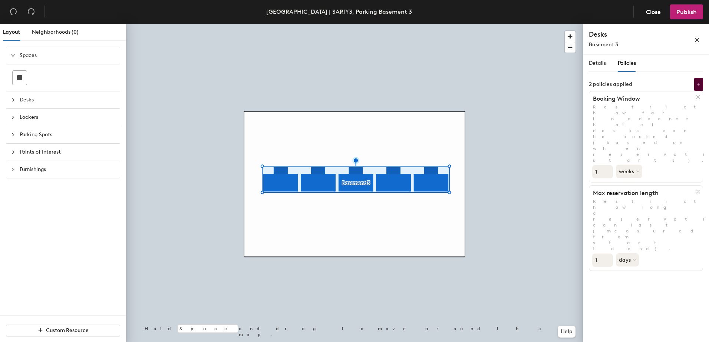
scroll to position [0, 0]
click at [699, 85] on icon at bounding box center [698, 85] width 4 height 4
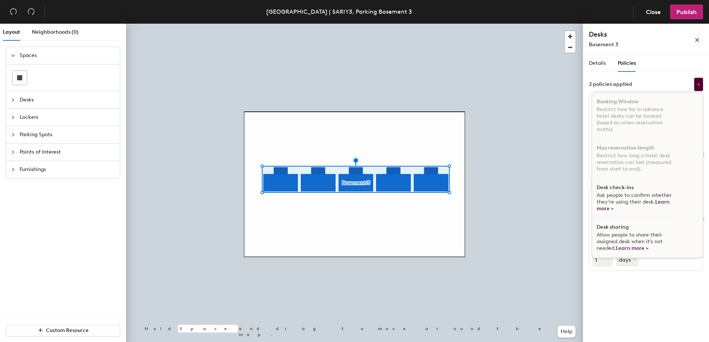
click at [646, 199] on span "Ask people to confirm whether they’re using their desk. Learn more >" at bounding box center [633, 202] width 75 height 20
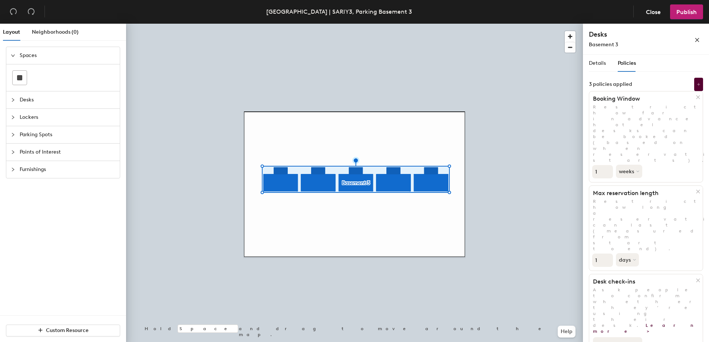
click at [619, 338] on button "Hot/hotel only" at bounding box center [617, 344] width 49 height 13
click at [667, 335] on div "Hot/hotel only All desk types Hot/hotel only" at bounding box center [645, 343] width 113 height 16
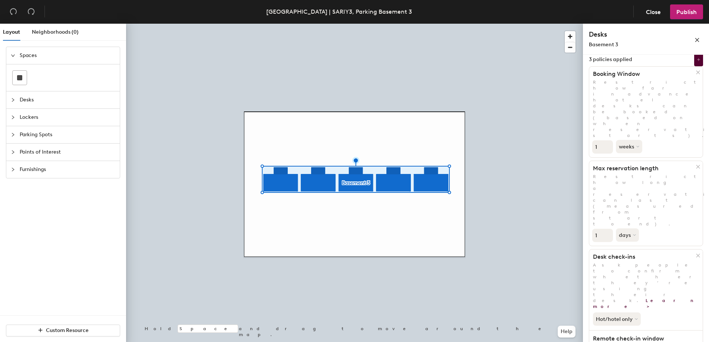
scroll to position [37, 0]
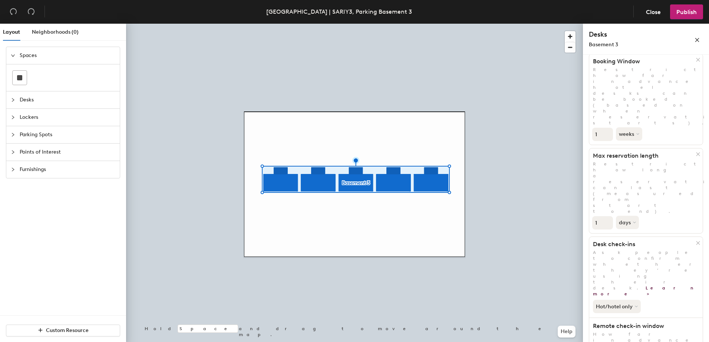
click at [690, 15] on span "Publish" at bounding box center [686, 12] width 20 height 7
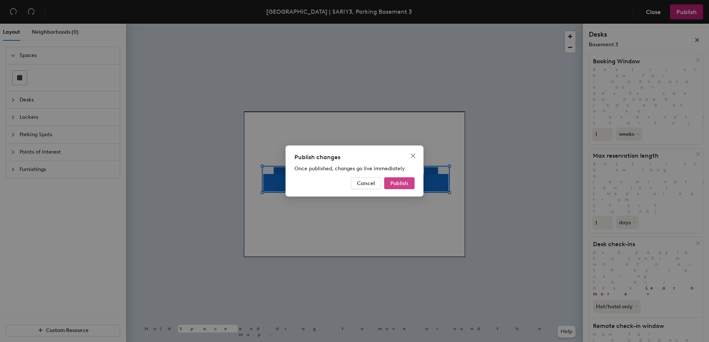
click at [397, 180] on button "Publish" at bounding box center [399, 184] width 30 height 12
